Goal: Find specific page/section: Find specific page/section

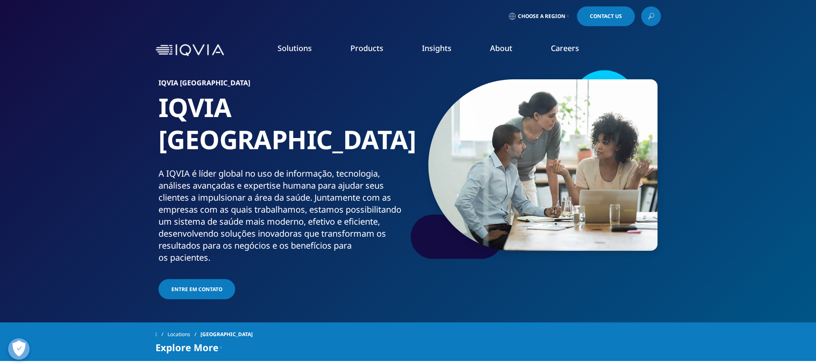
click at [566, 46] on link "Careers" at bounding box center [565, 48] width 28 height 10
click at [567, 15] on icon at bounding box center [567, 16] width 1 height 3
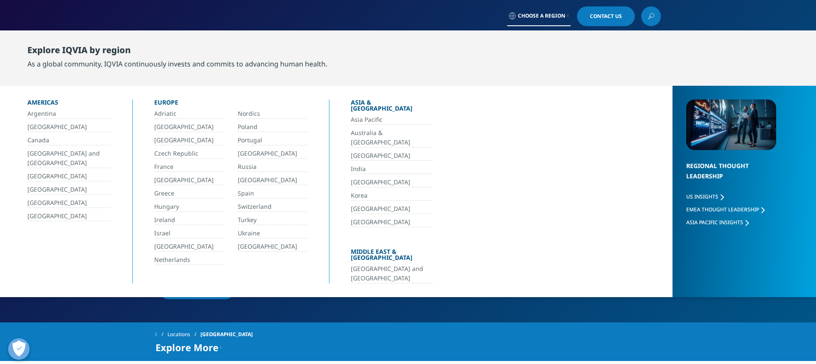
click at [33, 126] on link "[GEOGRAPHIC_DATA]" at bounding box center [69, 127] width 84 height 10
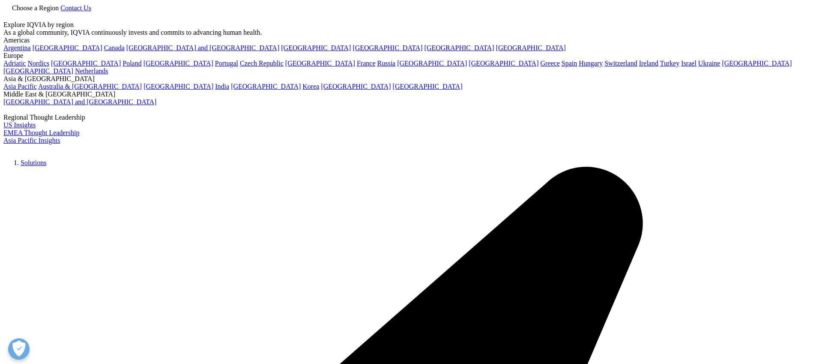
click at [60, 12] on icon at bounding box center [60, 7] width 0 height 7
click at [37, 51] on link "[GEOGRAPHIC_DATA]" at bounding box center [68, 47] width 70 height 7
